Goal: Information Seeking & Learning: Learn about a topic

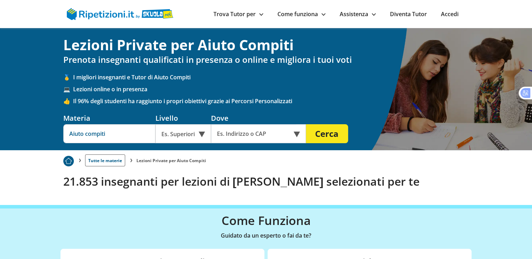
click at [120, 131] on input "Aiuto compiti" at bounding box center [109, 133] width 92 height 19
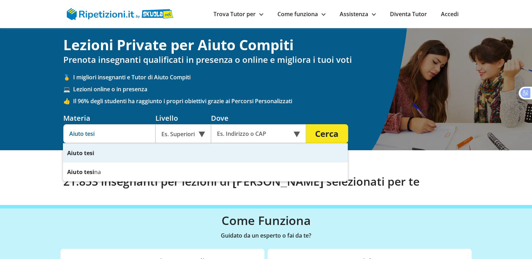
click at [92, 152] on strong "tesi" at bounding box center [89, 153] width 10 height 8
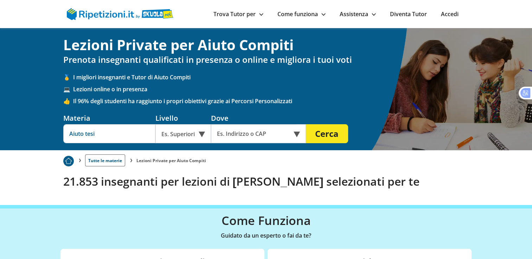
type input "Aiuto tesi"
click at [200, 133] on div "Es. Superiori" at bounding box center [183, 133] width 56 height 19
click at [189, 147] on div "Università" at bounding box center [183, 150] width 49 height 14
click at [256, 133] on input "text" at bounding box center [253, 133] width 85 height 19
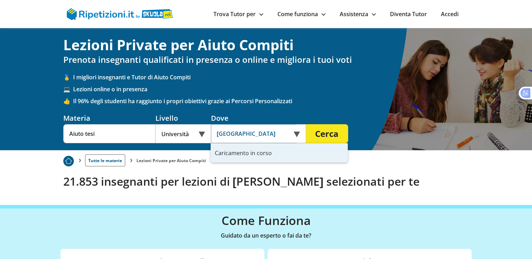
type input "Napoli, NA, Italia"
click at [306, 124] on button "Cerca" at bounding box center [327, 133] width 42 height 19
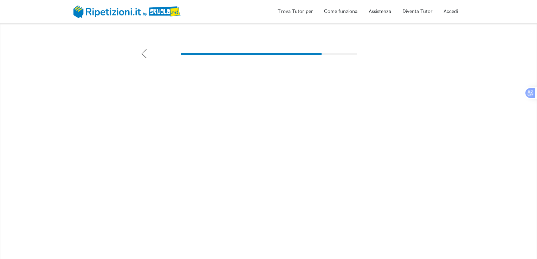
click at [142, 56] on icon at bounding box center [144, 53] width 9 height 9
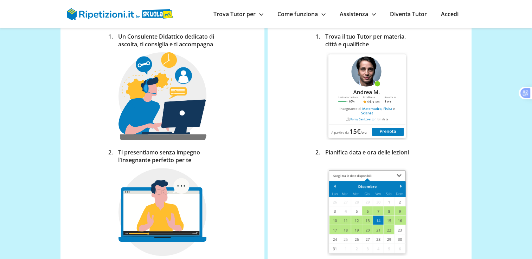
scroll to position [254, 0]
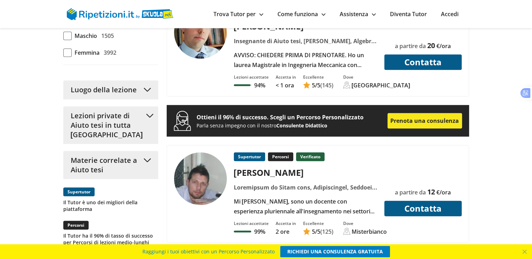
scroll to position [610, 0]
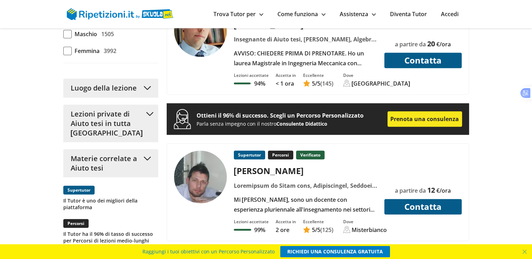
click at [143, 157] on button "Materie correlate a Aiuto tesi" at bounding box center [110, 163] width 95 height 28
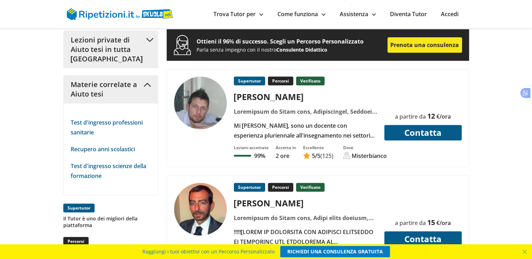
scroll to position [0, 0]
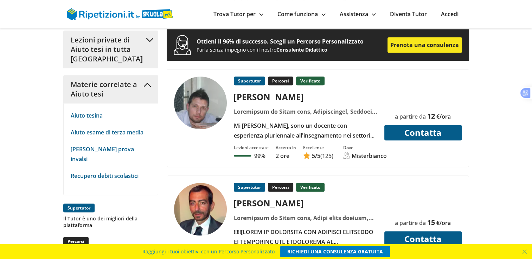
click at [149, 85] on button "Materie correlate a Aiuto tesi" at bounding box center [110, 89] width 95 height 28
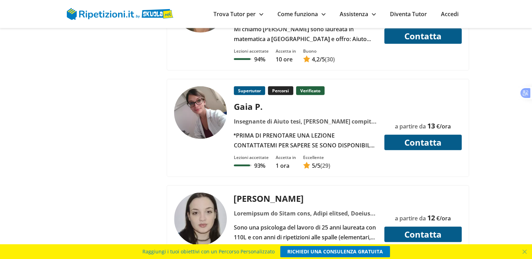
scroll to position [2000, 0]
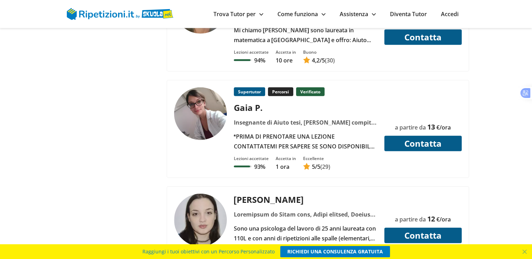
click at [264, 132] on div "*PRIMA DI PRENOTARE UNA LEZIONE CONTATTATEMI PER SAPERE SE SONO DISPONIBILE PER…" at bounding box center [305, 142] width 149 height 20
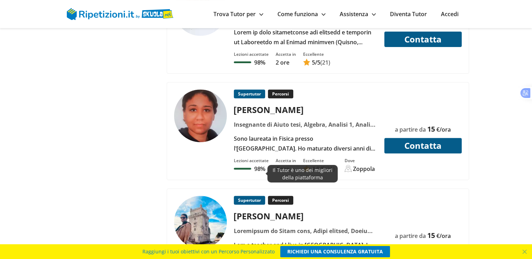
scroll to position [2911, 0]
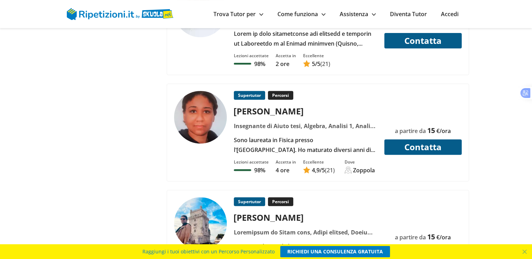
click at [262, 105] on div "Alessandra T." at bounding box center [305, 111] width 149 height 12
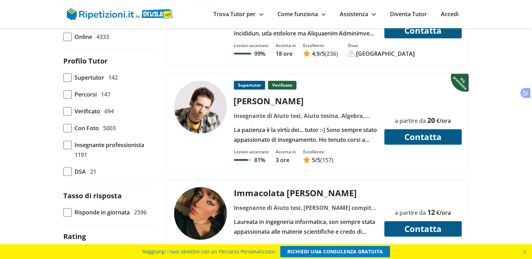
scroll to position [347, 0]
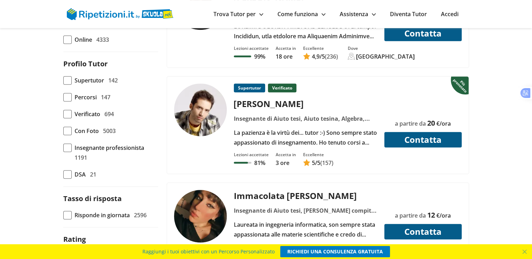
click at [206, 118] on img at bounding box center [200, 110] width 53 height 53
click at [255, 14] on link "Trova Tutor per" at bounding box center [238, 14] width 50 height 8
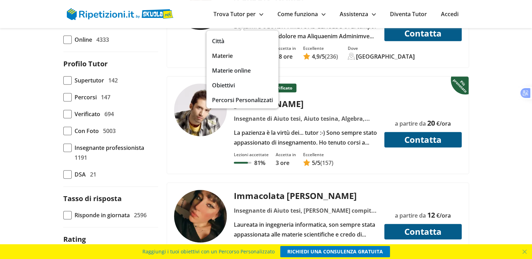
click at [217, 57] on link "Materie" at bounding box center [242, 56] width 61 height 10
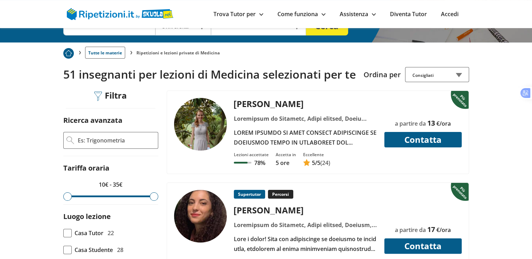
scroll to position [108, 0]
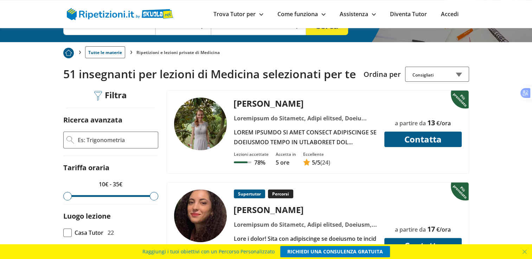
click at [208, 119] on img at bounding box center [200, 124] width 53 height 53
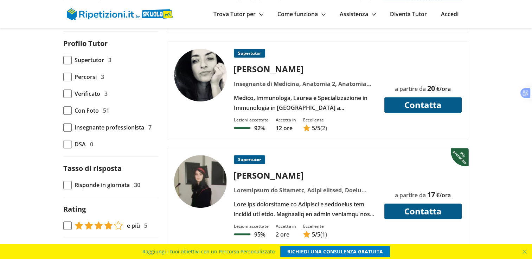
scroll to position [397, 0]
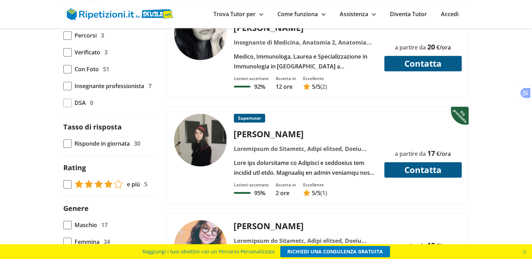
click at [200, 137] on img at bounding box center [200, 140] width 53 height 53
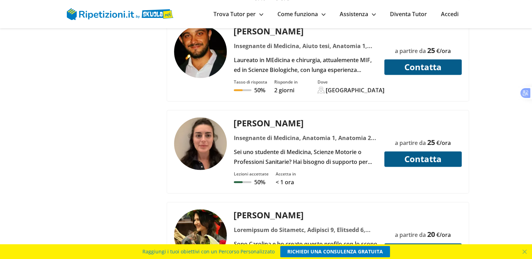
scroll to position [1039, 0]
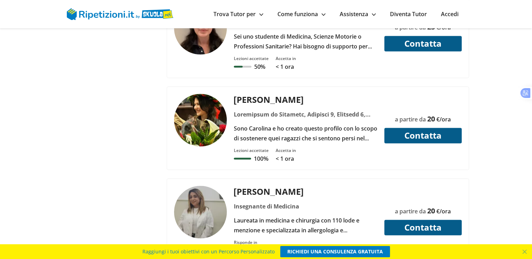
click at [206, 101] on img at bounding box center [200, 120] width 53 height 53
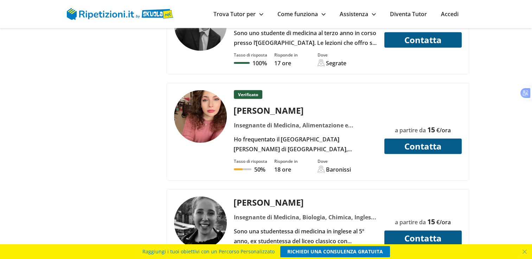
scroll to position [2070, 0]
click at [253, 105] on div "Natalia D." at bounding box center [305, 111] width 149 height 12
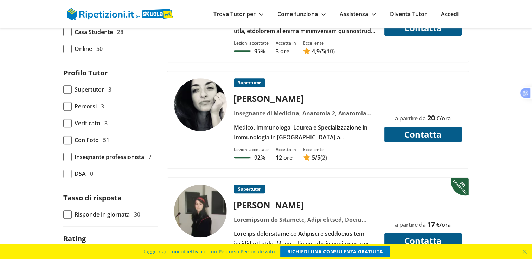
scroll to position [326, 0]
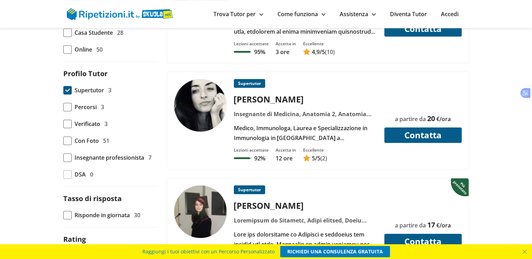
click at [67, 92] on span at bounding box center [67, 90] width 8 height 8
click at [63, 90] on input "Supertutor 3" at bounding box center [63, 90] width 0 height 0
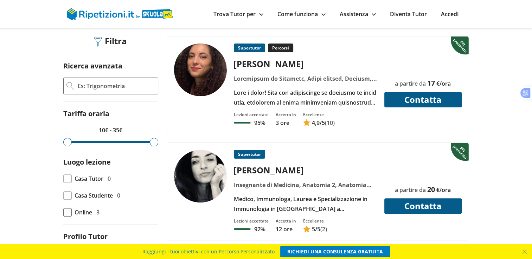
scroll to position [159, 0]
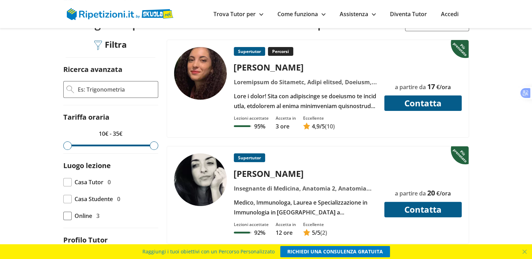
click at [246, 70] on div "[PERSON_NAME]" at bounding box center [305, 68] width 149 height 12
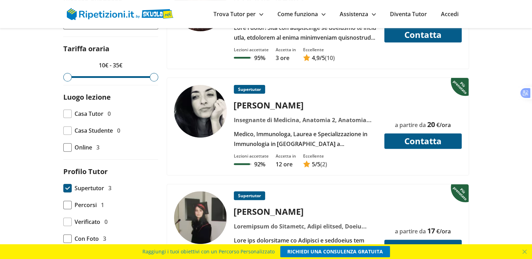
scroll to position [228, 0]
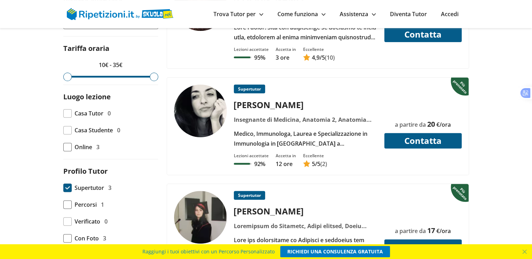
click at [251, 103] on div "[PERSON_NAME]" at bounding box center [305, 105] width 149 height 12
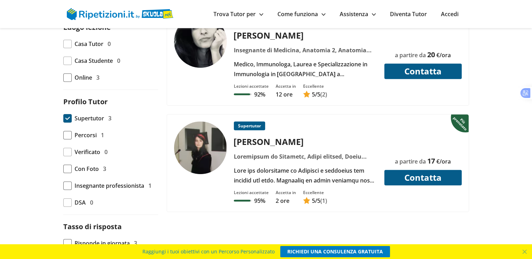
scroll to position [300, 0]
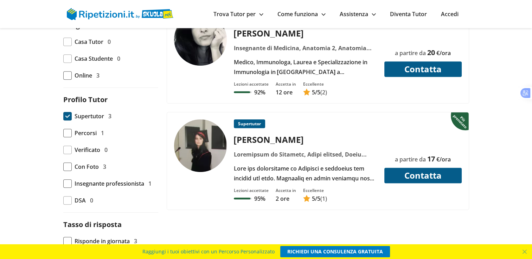
click at [247, 137] on div "[PERSON_NAME]" at bounding box center [305, 140] width 149 height 12
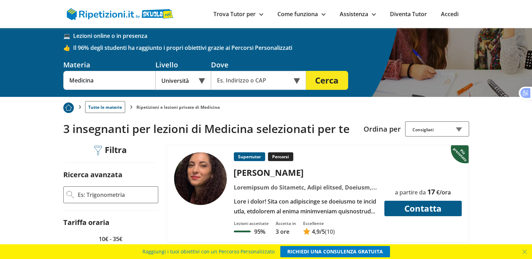
scroll to position [0, 0]
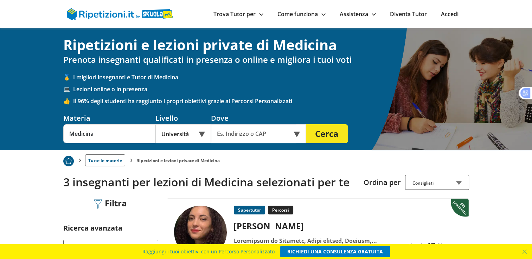
click at [447, 16] on link "Accedi" at bounding box center [450, 14] width 18 height 8
